Goal: Information Seeking & Learning: Learn about a topic

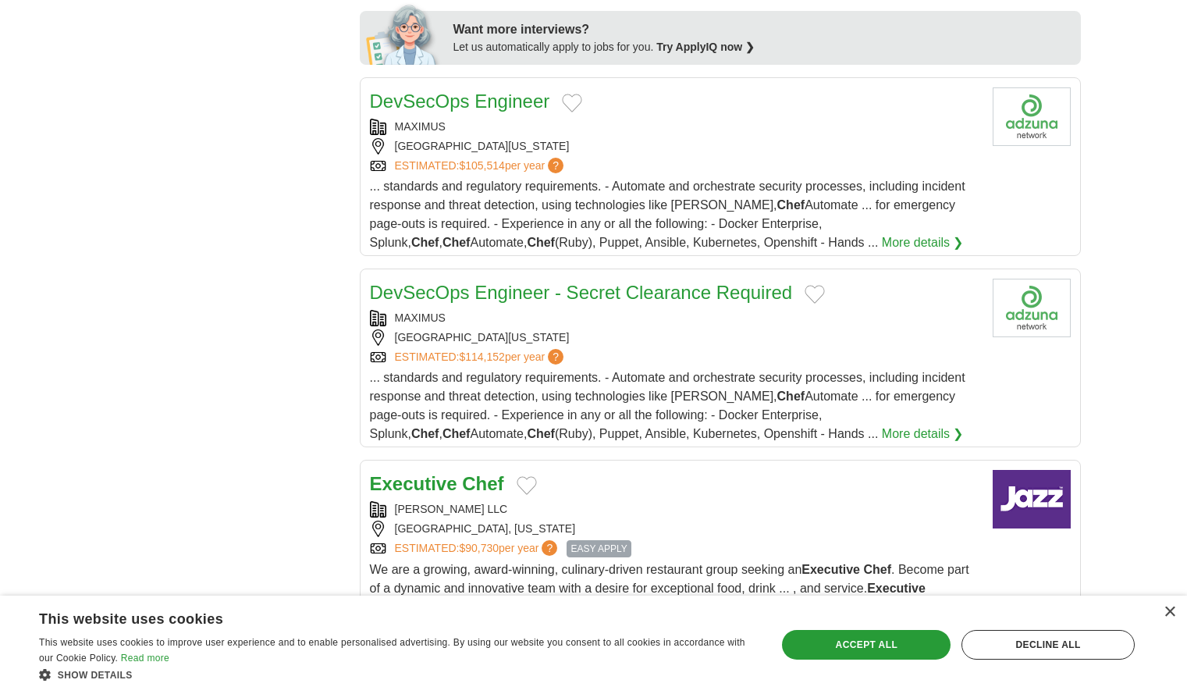
scroll to position [1093, 0]
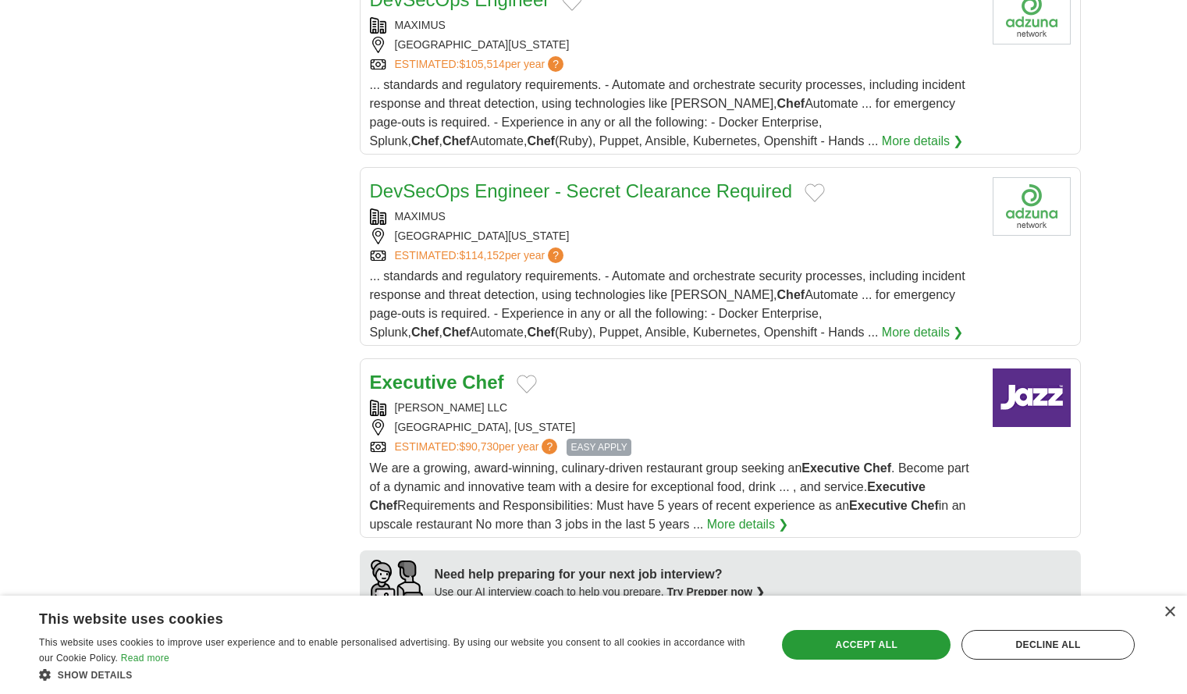
click at [432, 372] on strong "Executive" at bounding box center [413, 382] width 87 height 21
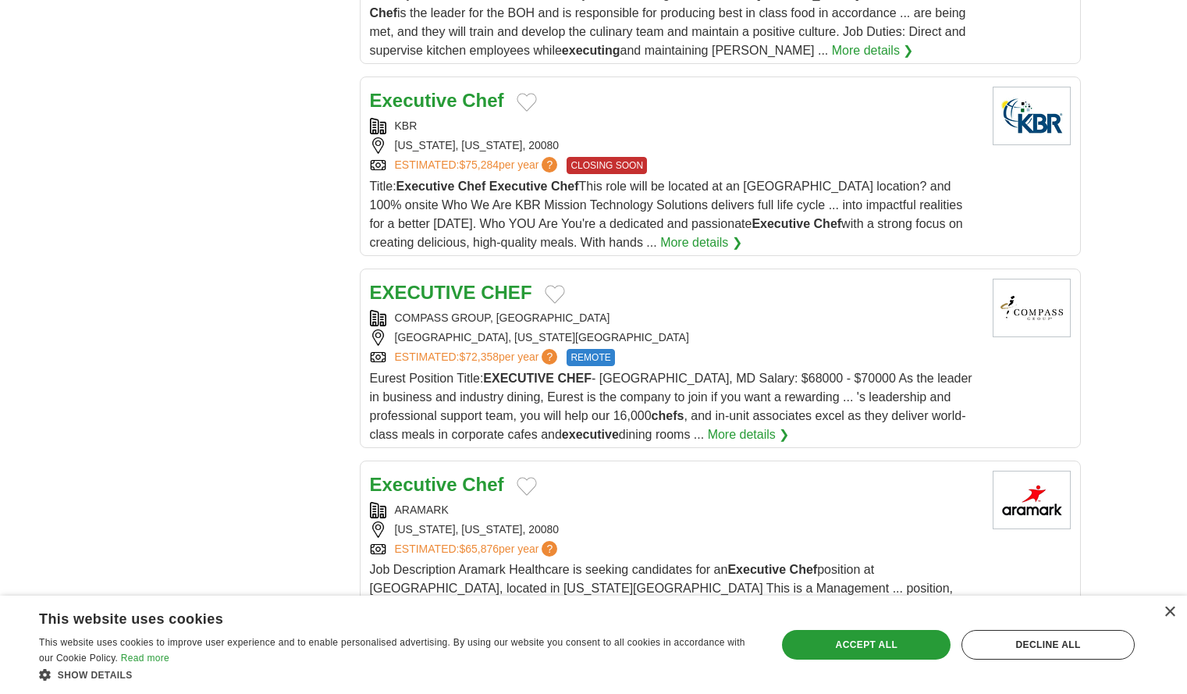
scroll to position [1873, 0]
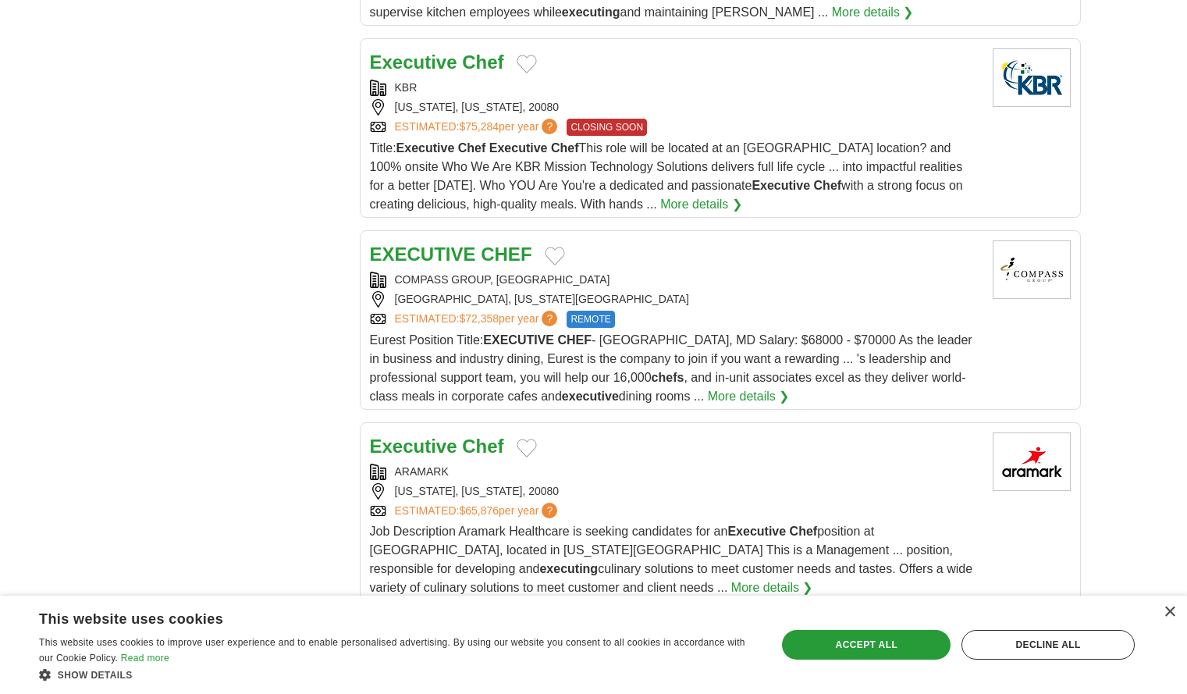
click at [447, 436] on strong "Executive" at bounding box center [413, 446] width 87 height 21
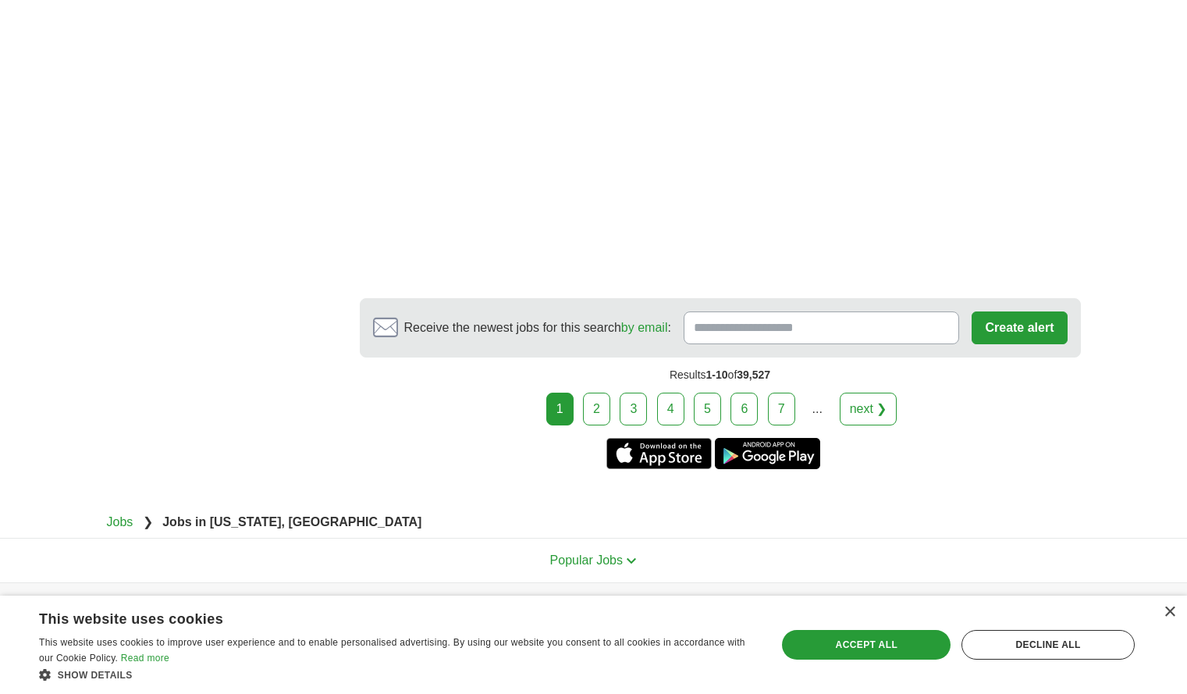
scroll to position [3200, 0]
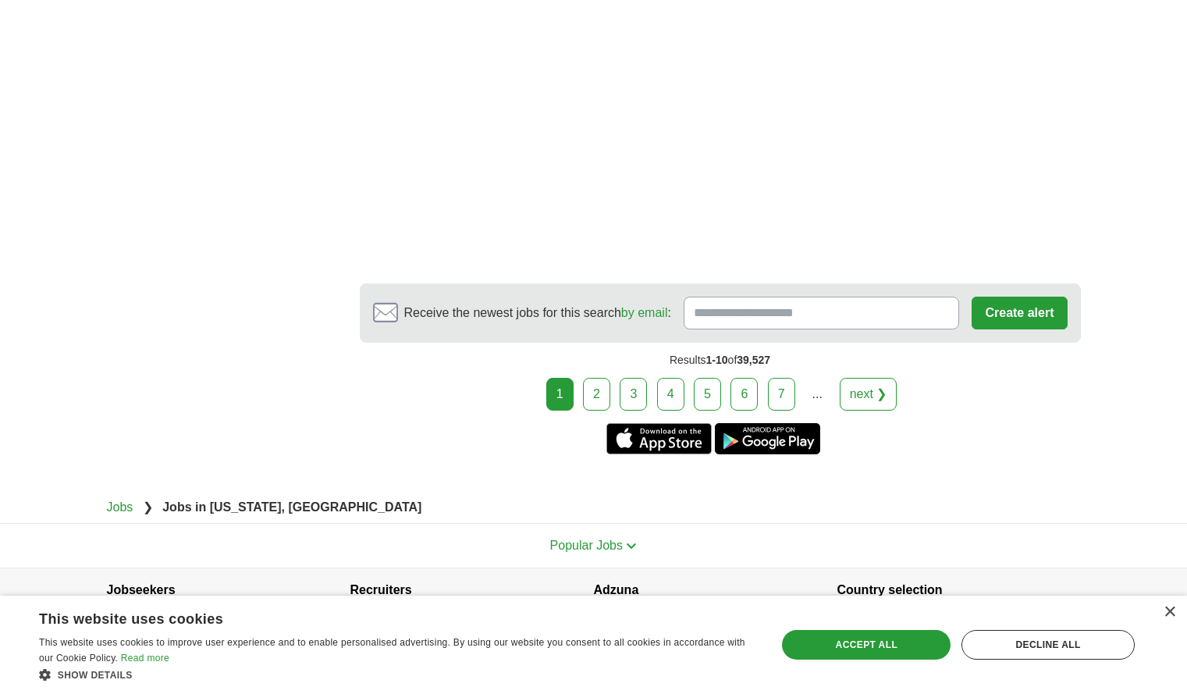
click at [593, 379] on link "2" at bounding box center [596, 394] width 27 height 33
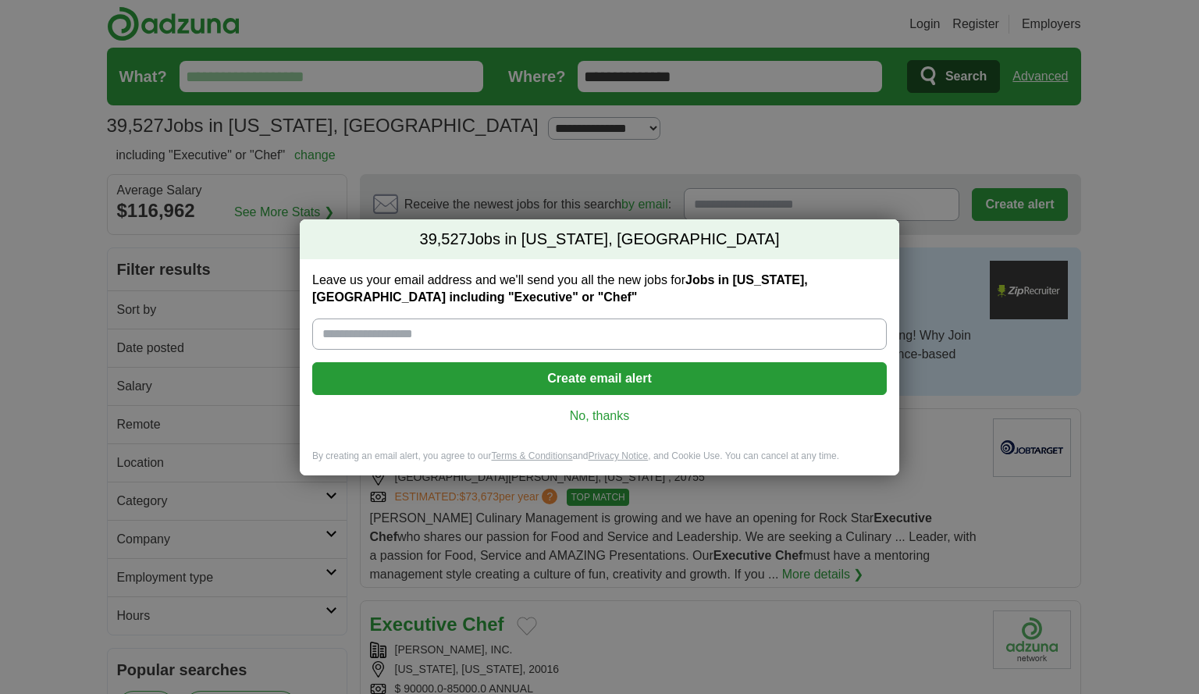
click at [590, 410] on link "No, thanks" at bounding box center [600, 415] width 550 height 17
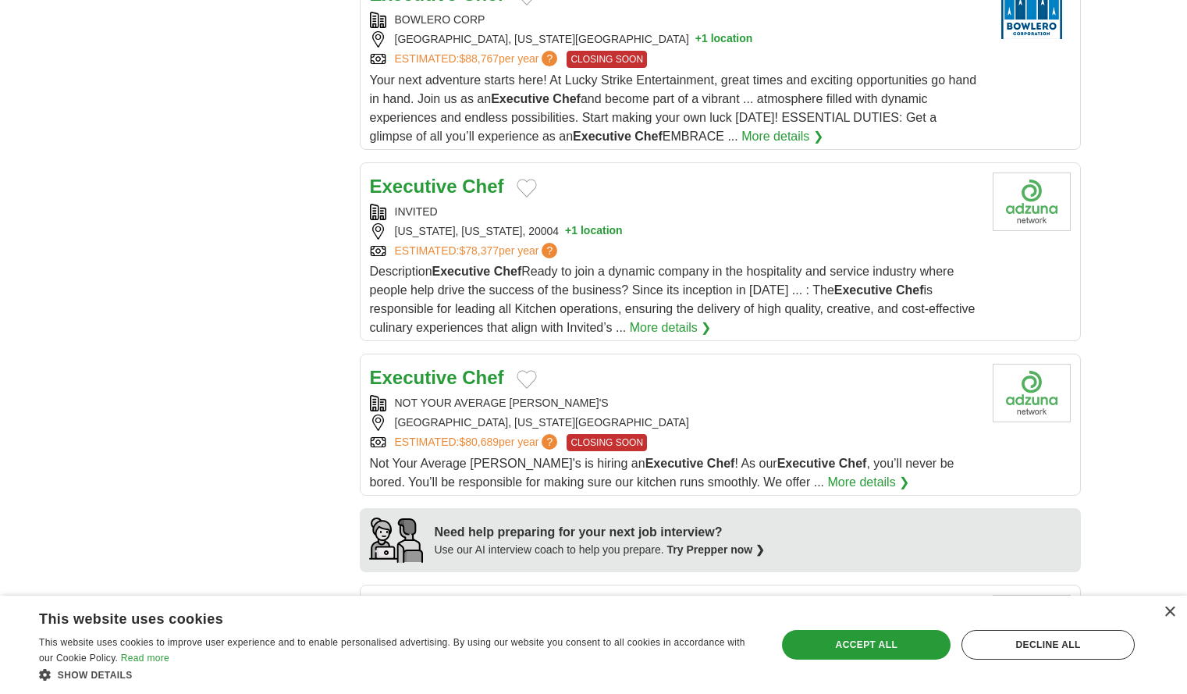
scroll to position [1093, 0]
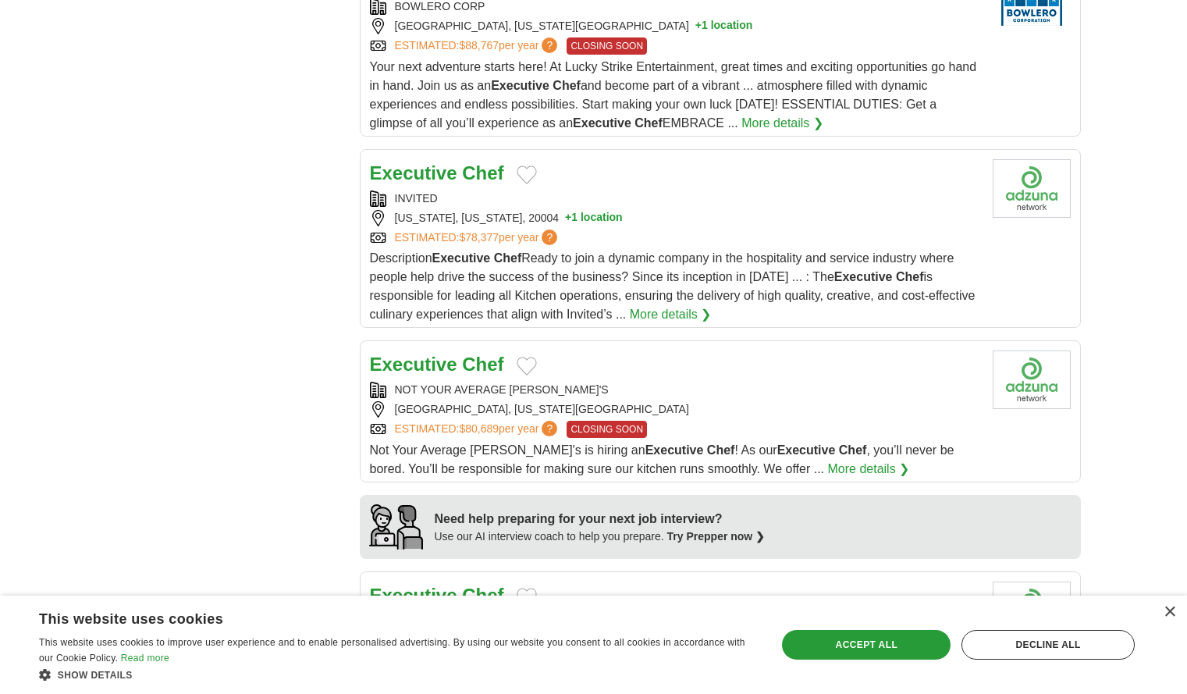
click at [452, 364] on strong "Executive" at bounding box center [413, 364] width 87 height 21
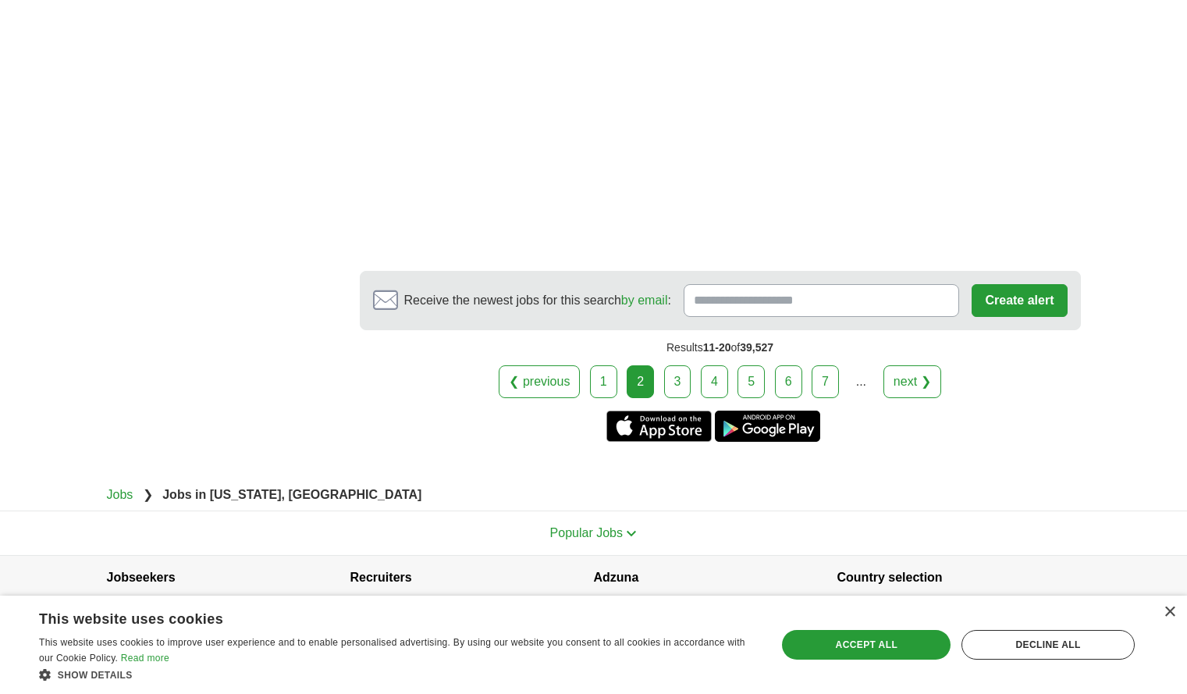
scroll to position [3178, 0]
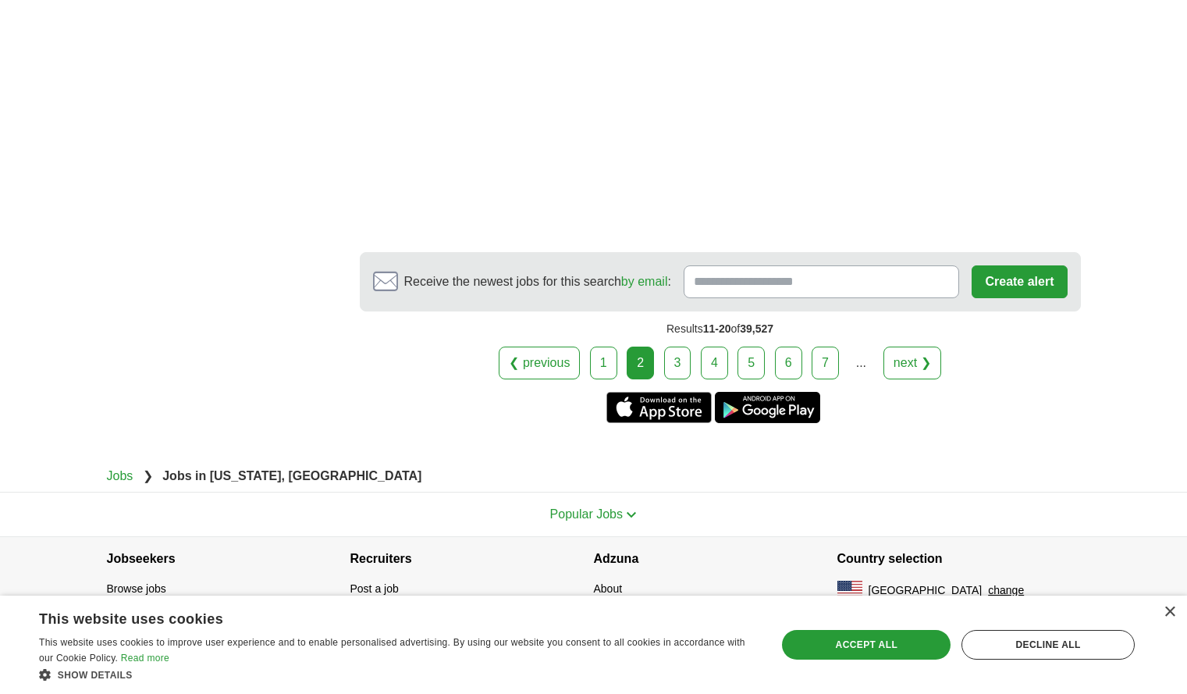
click at [683, 360] on link "3" at bounding box center [677, 363] width 27 height 33
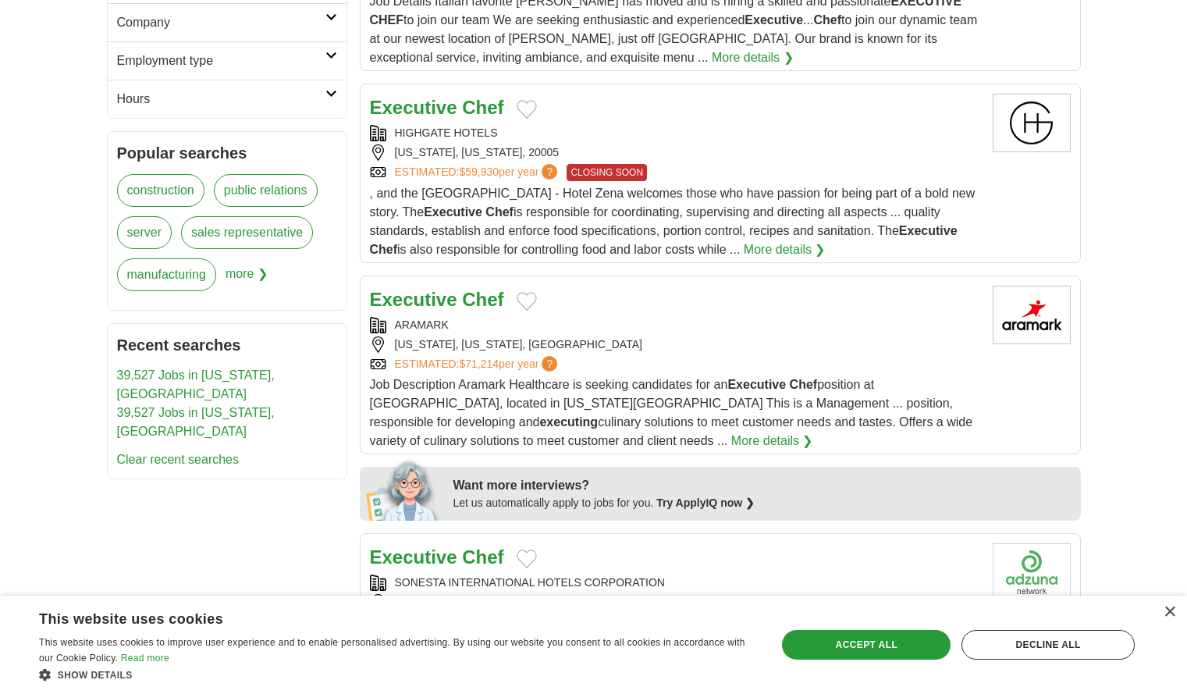
scroll to position [703, 0]
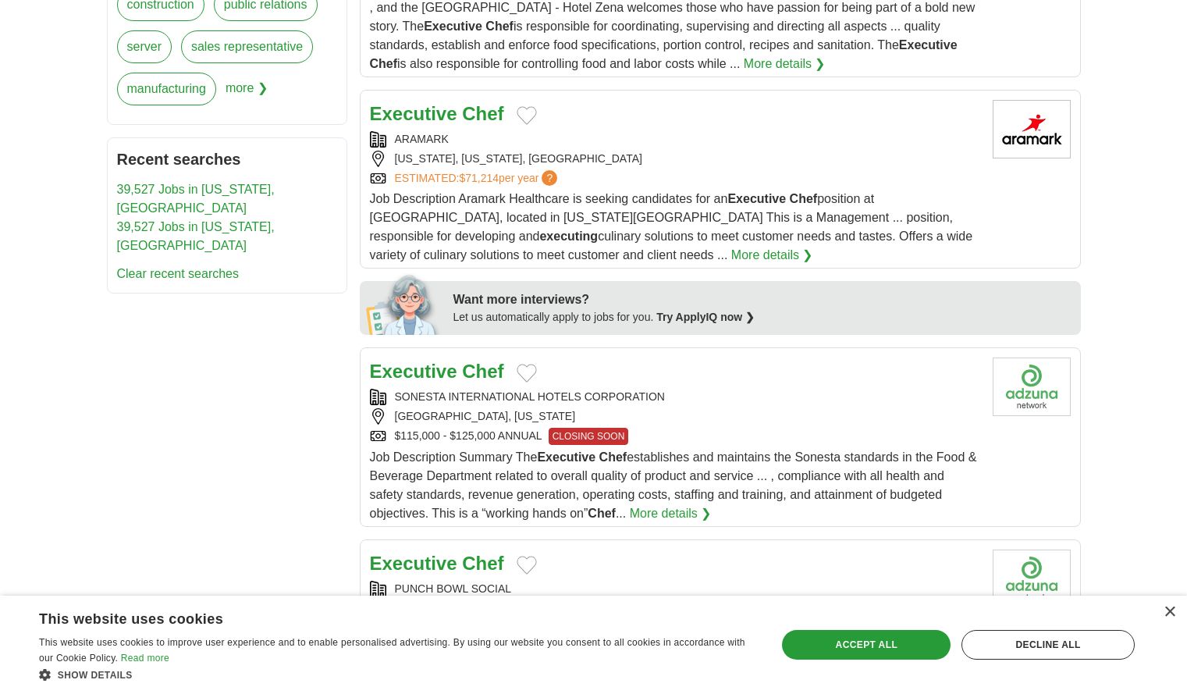
click at [464, 372] on strong "Chef" at bounding box center [482, 371] width 41 height 21
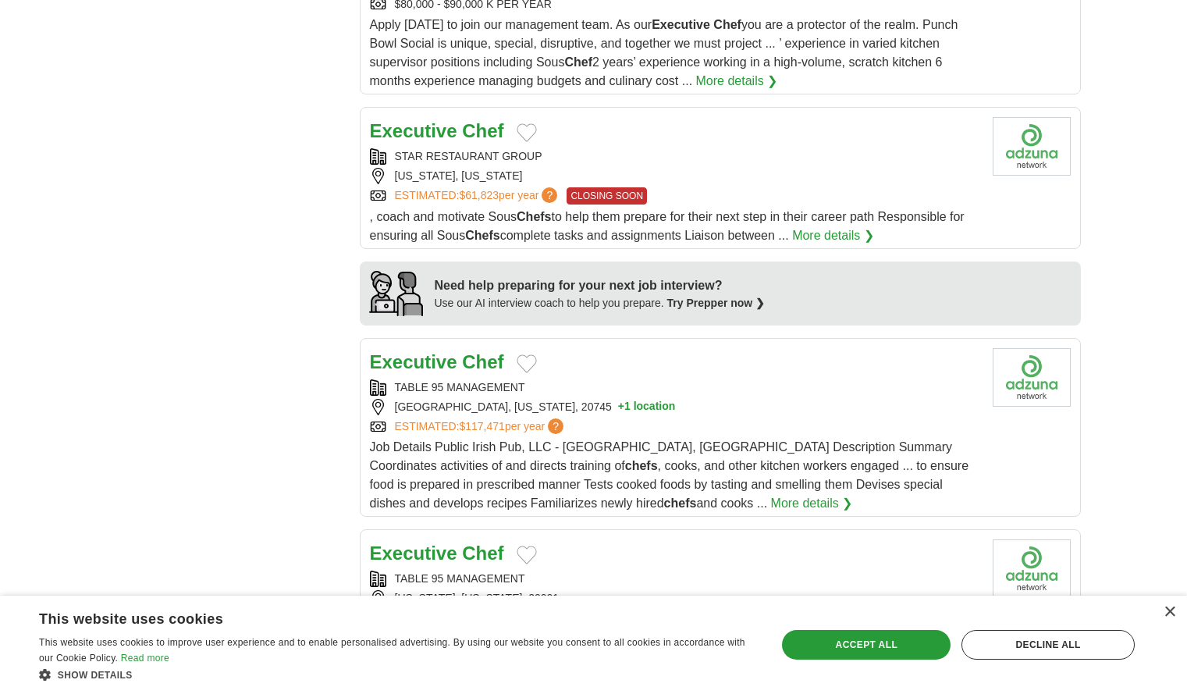
scroll to position [1327, 0]
click at [454, 368] on strong "Executive" at bounding box center [413, 360] width 87 height 21
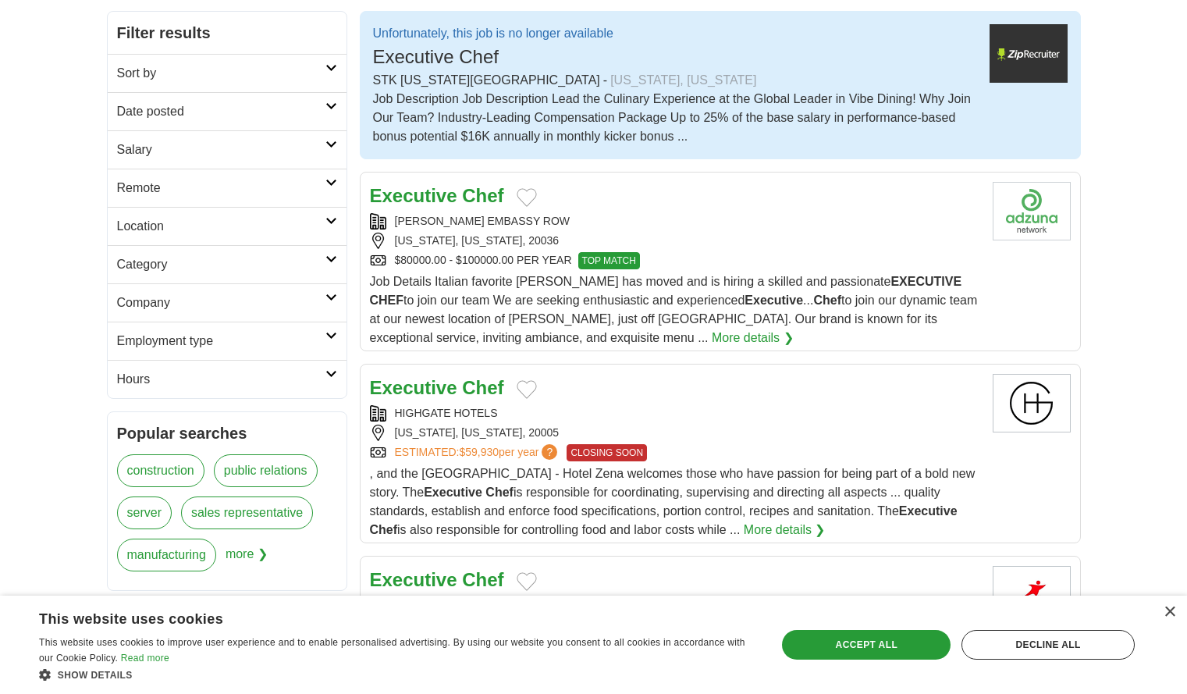
scroll to position [0, 0]
